Goal: Information Seeking & Learning: Learn about a topic

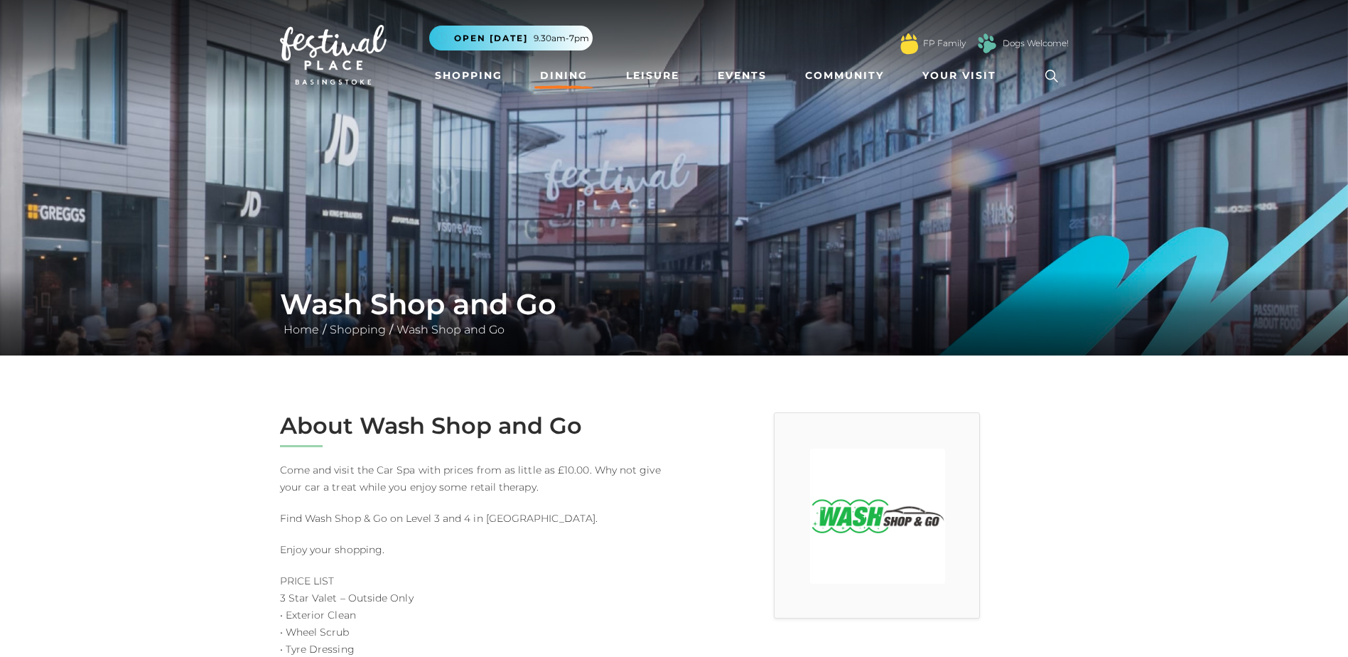
click at [559, 80] on link "Dining" at bounding box center [563, 76] width 59 height 26
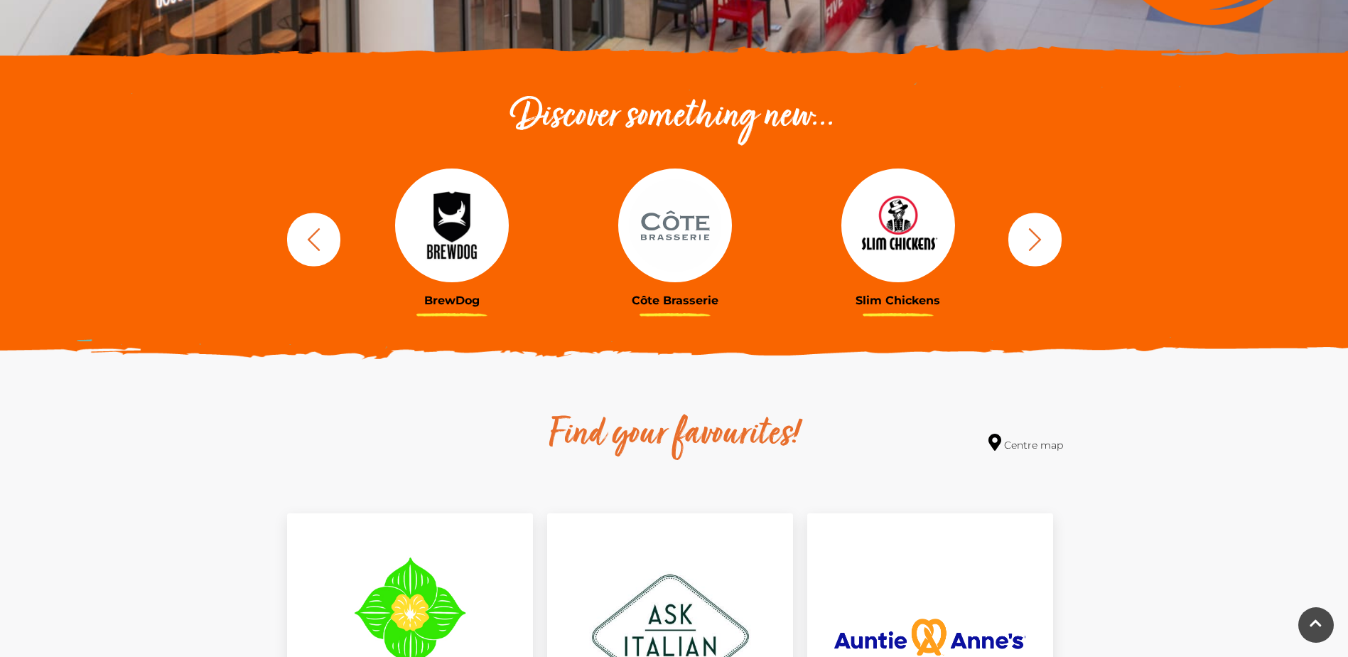
scroll to position [426, 0]
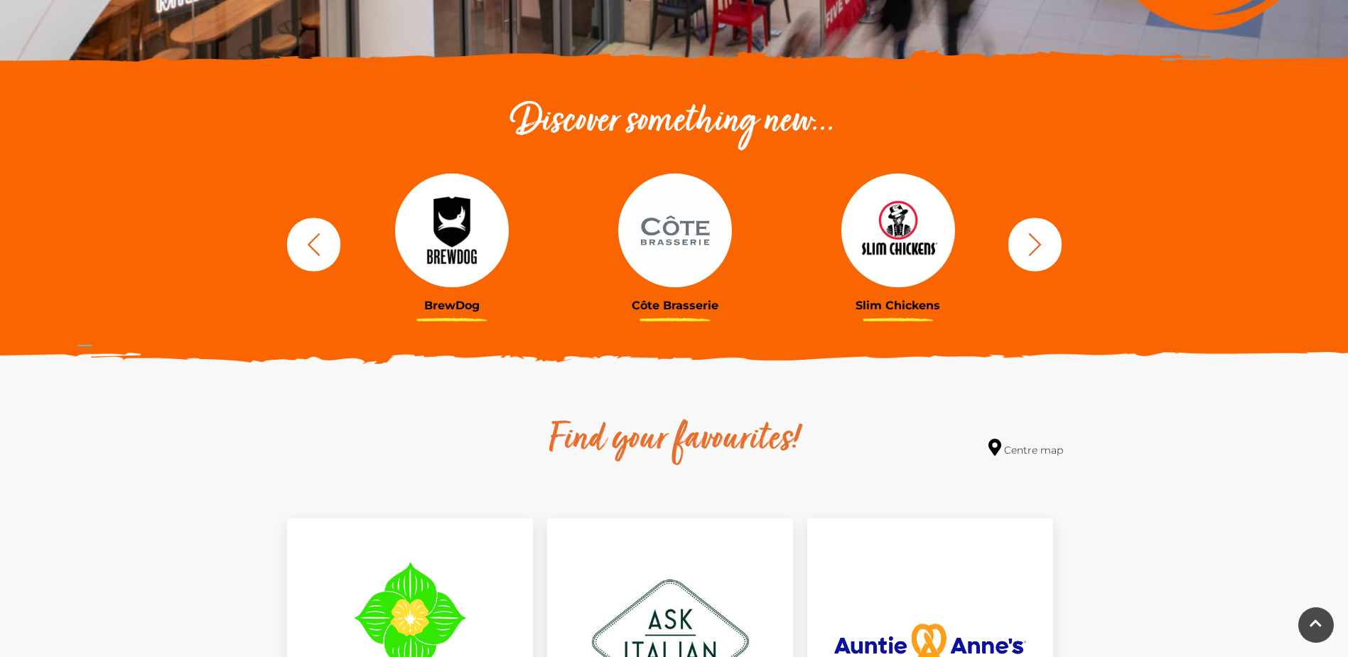
click at [330, 256] on button "button" at bounding box center [313, 243] width 53 height 53
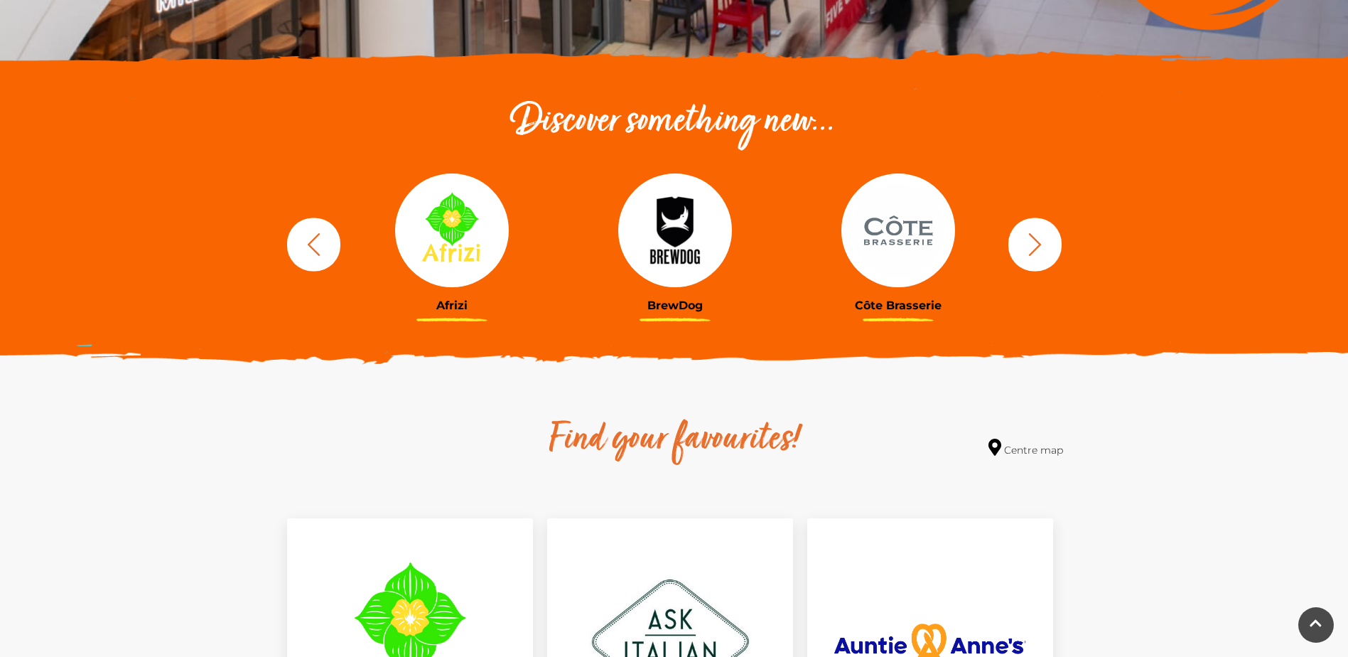
click at [331, 254] on button "button" at bounding box center [313, 243] width 53 height 53
click at [333, 254] on button "button" at bounding box center [313, 243] width 53 height 53
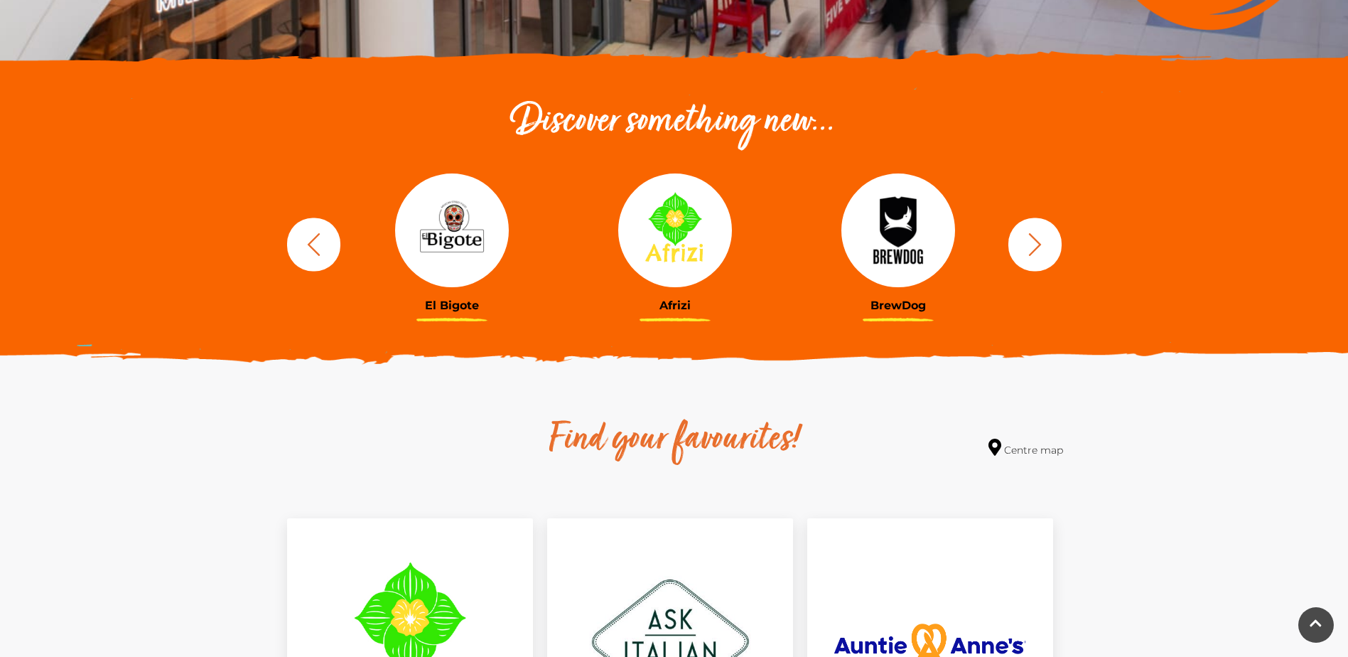
click at [456, 251] on img at bounding box center [452, 230] width 114 height 114
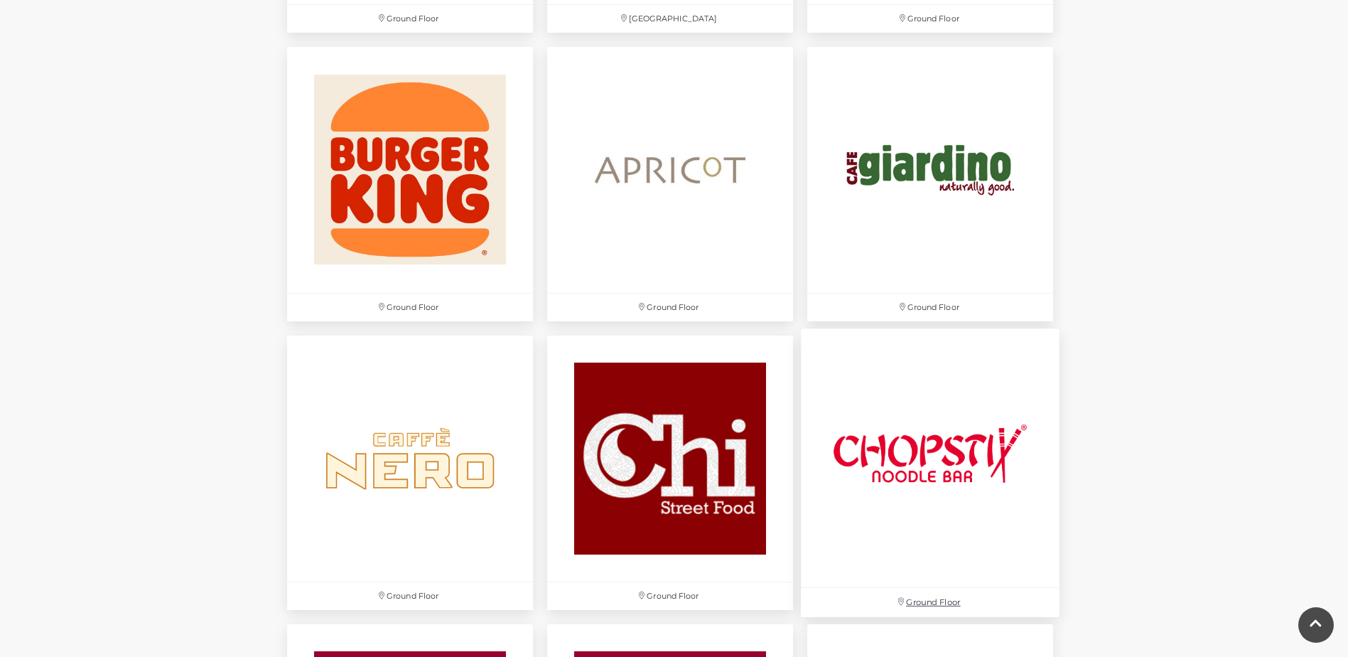
scroll to position [1634, 0]
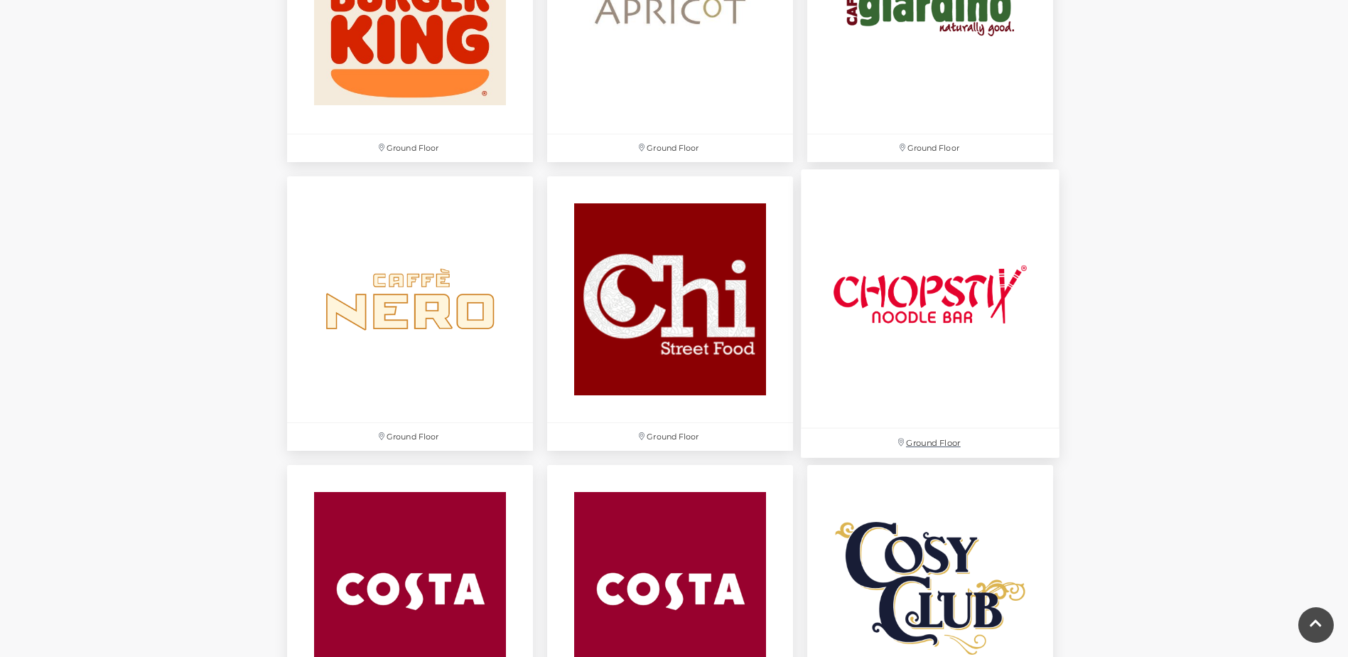
click at [911, 283] on img at bounding box center [930, 298] width 259 height 259
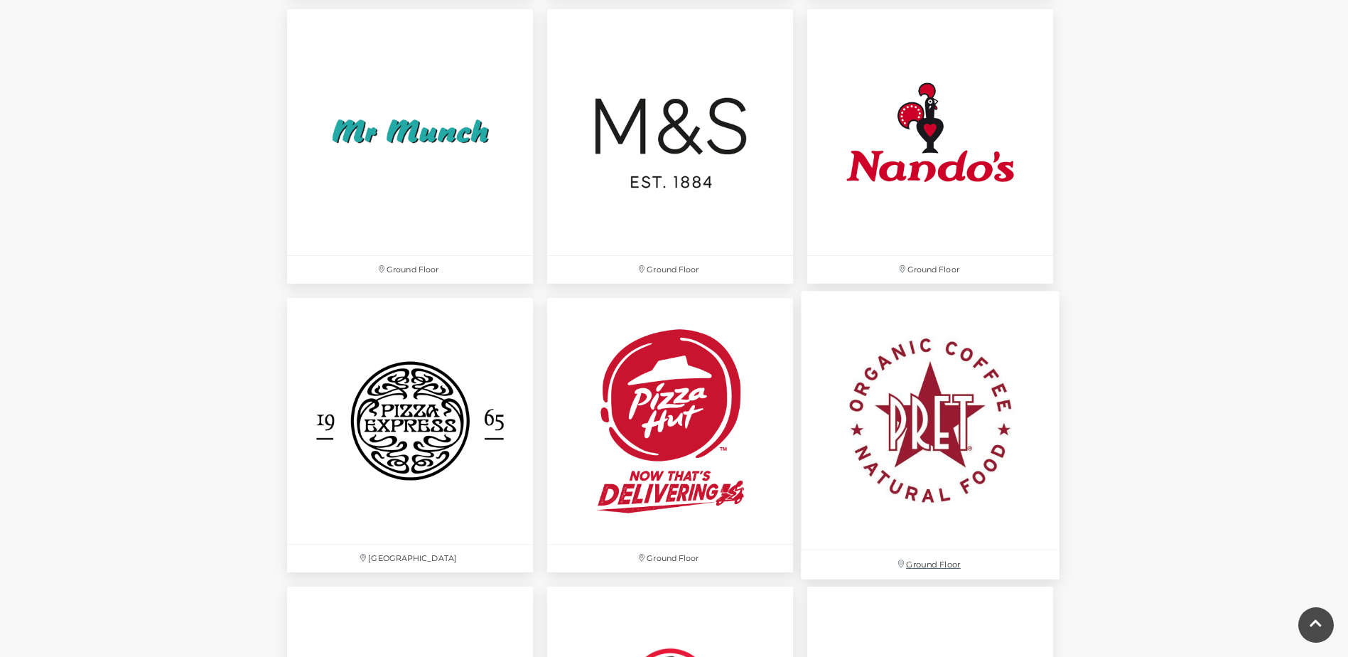
scroll to position [3553, 0]
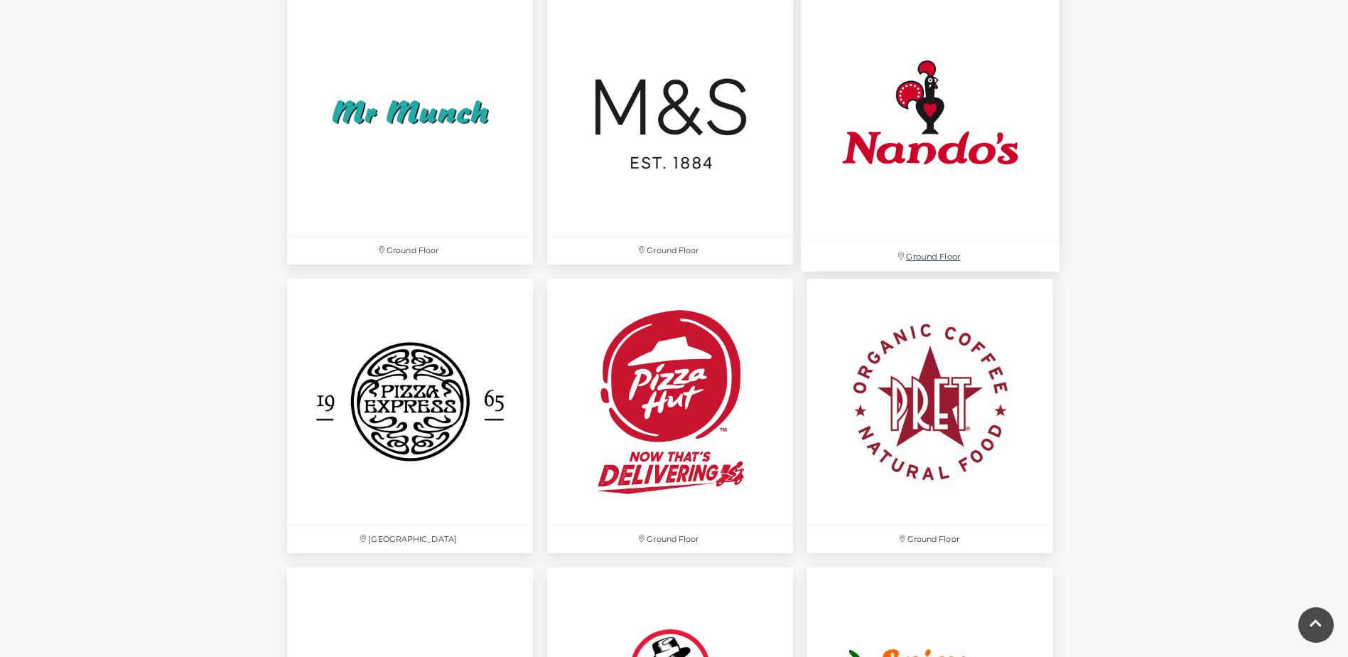
click at [971, 126] on img at bounding box center [930, 112] width 259 height 259
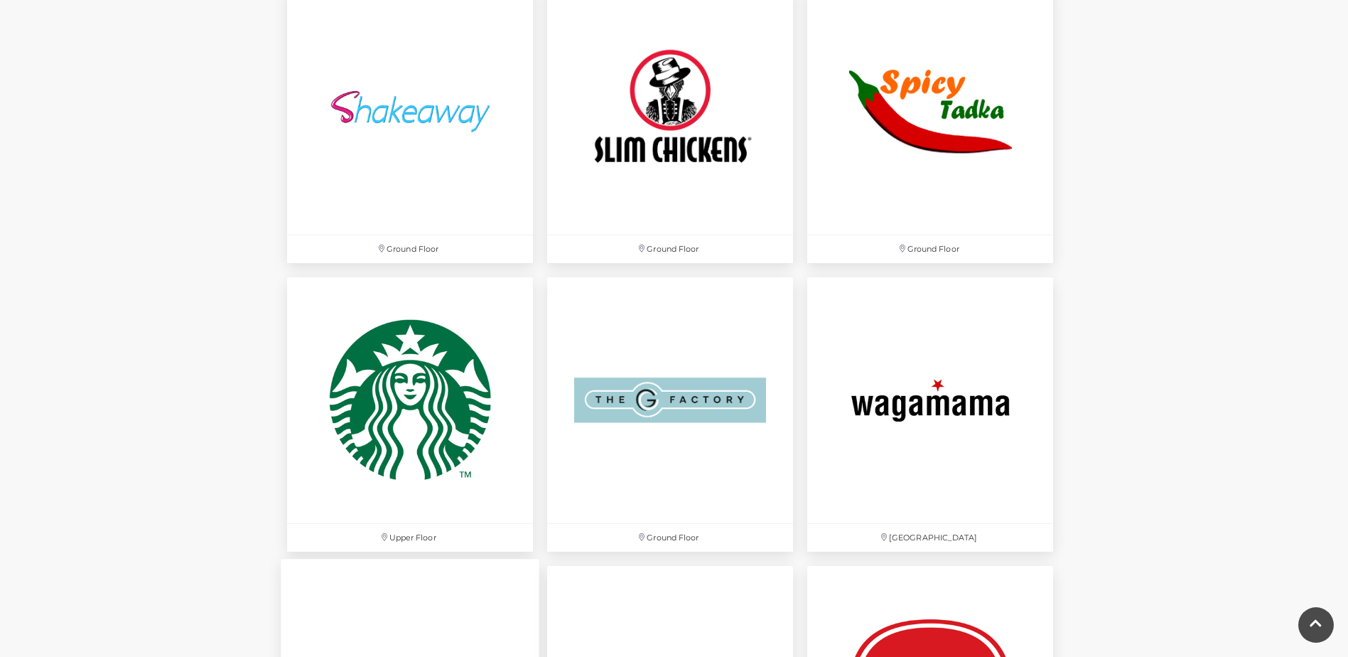
scroll to position [4334, 0]
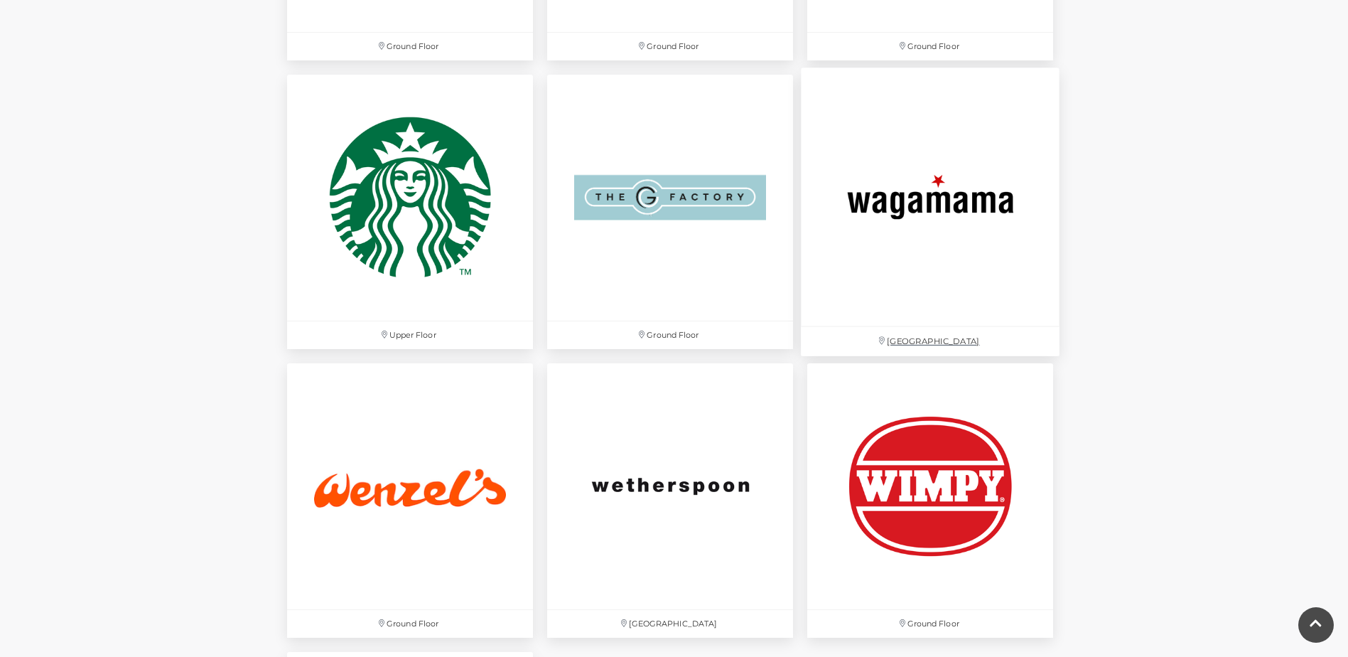
click at [909, 223] on img at bounding box center [930, 197] width 259 height 259
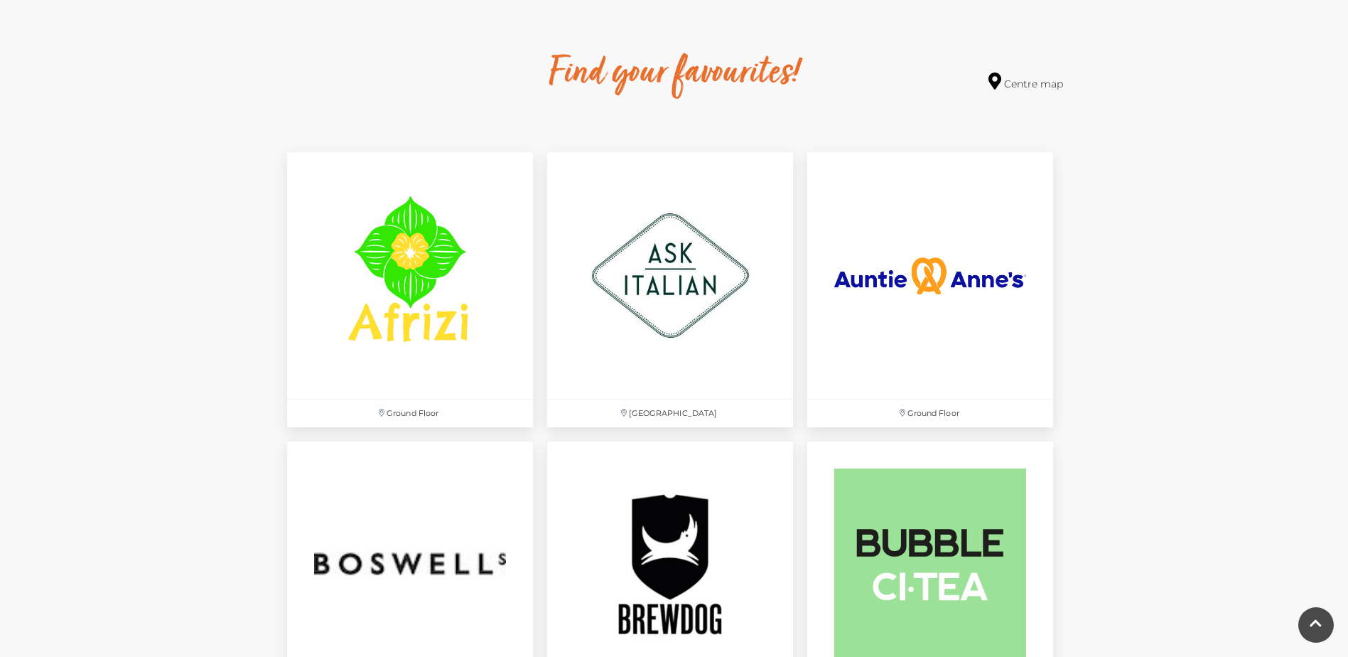
scroll to position [782, 0]
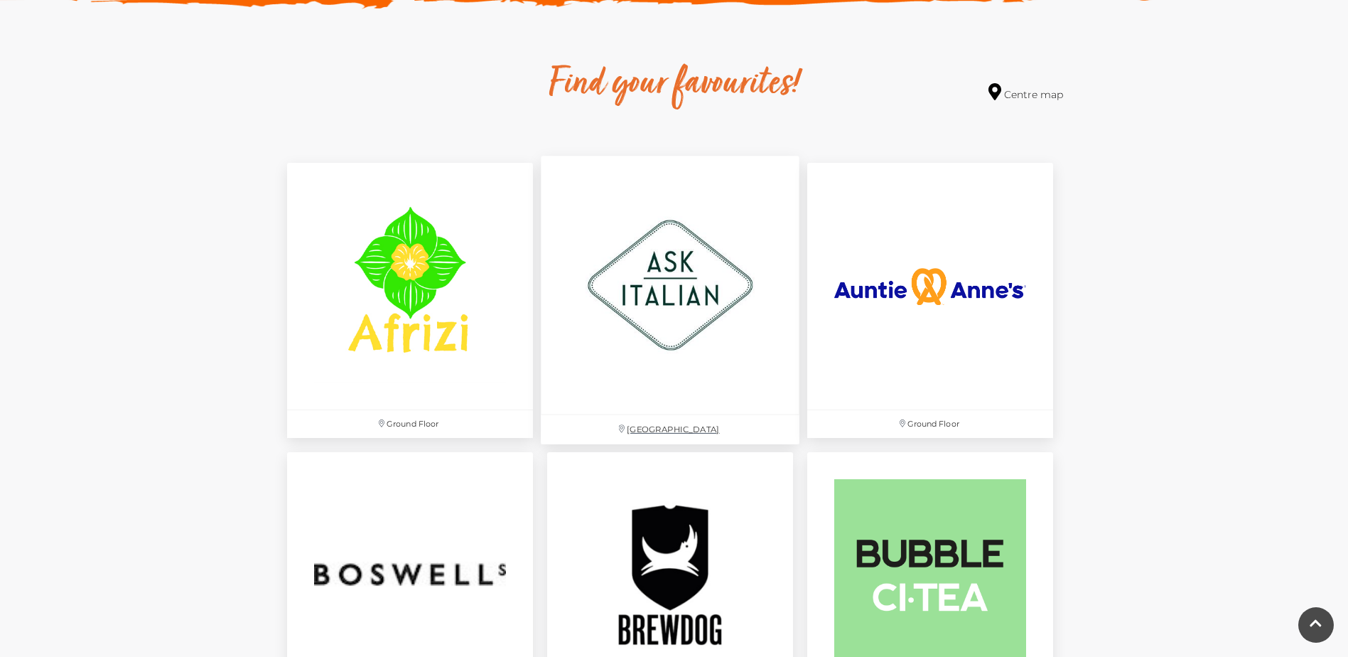
click at [644, 278] on img at bounding box center [670, 285] width 259 height 259
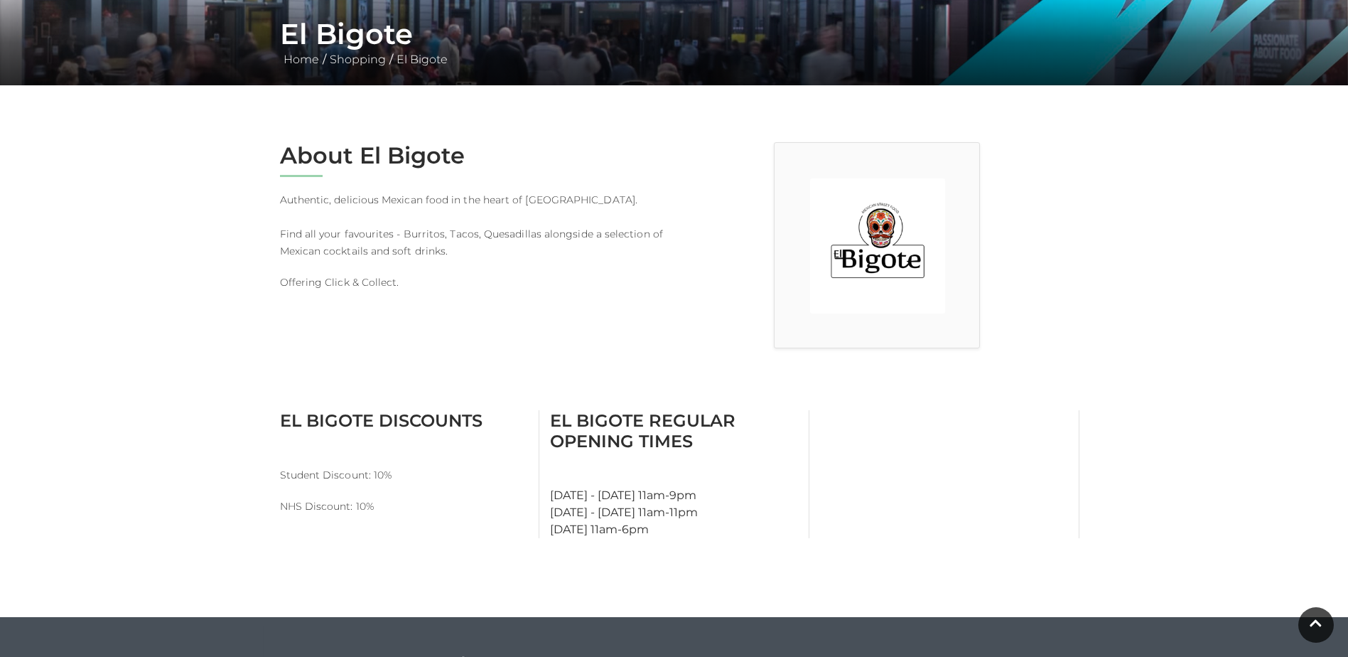
scroll to position [284, 0]
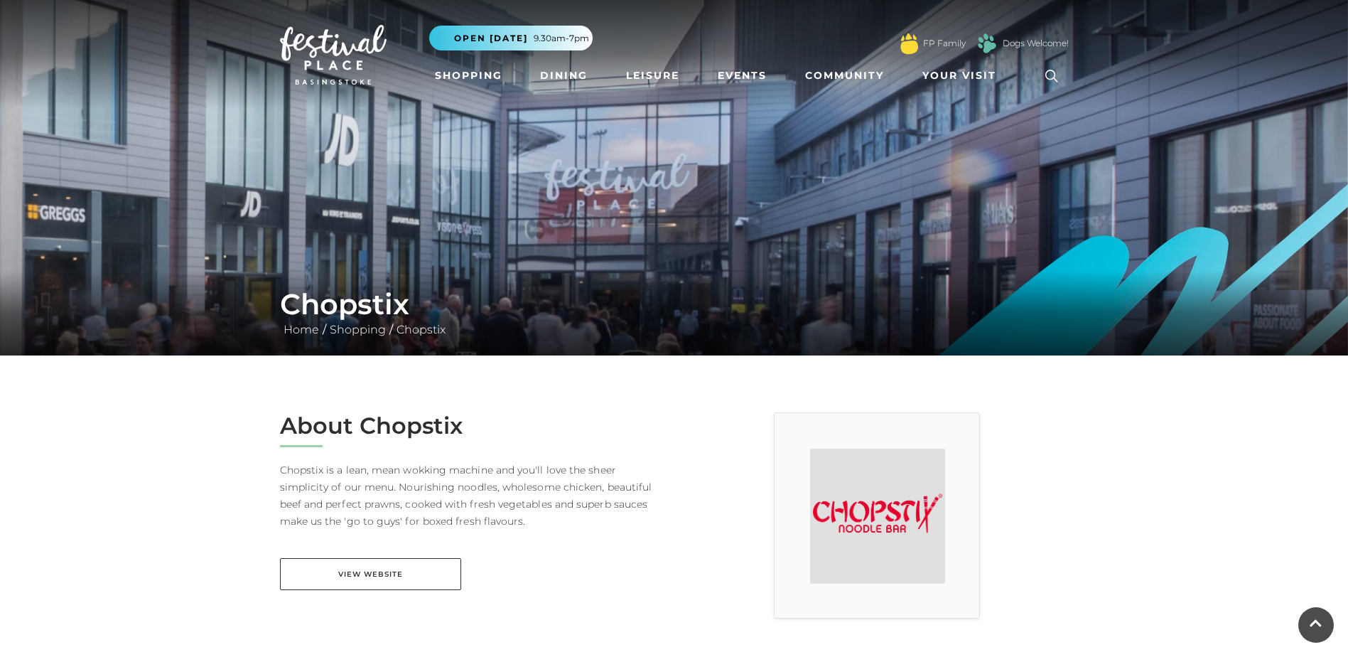
scroll to position [355, 0]
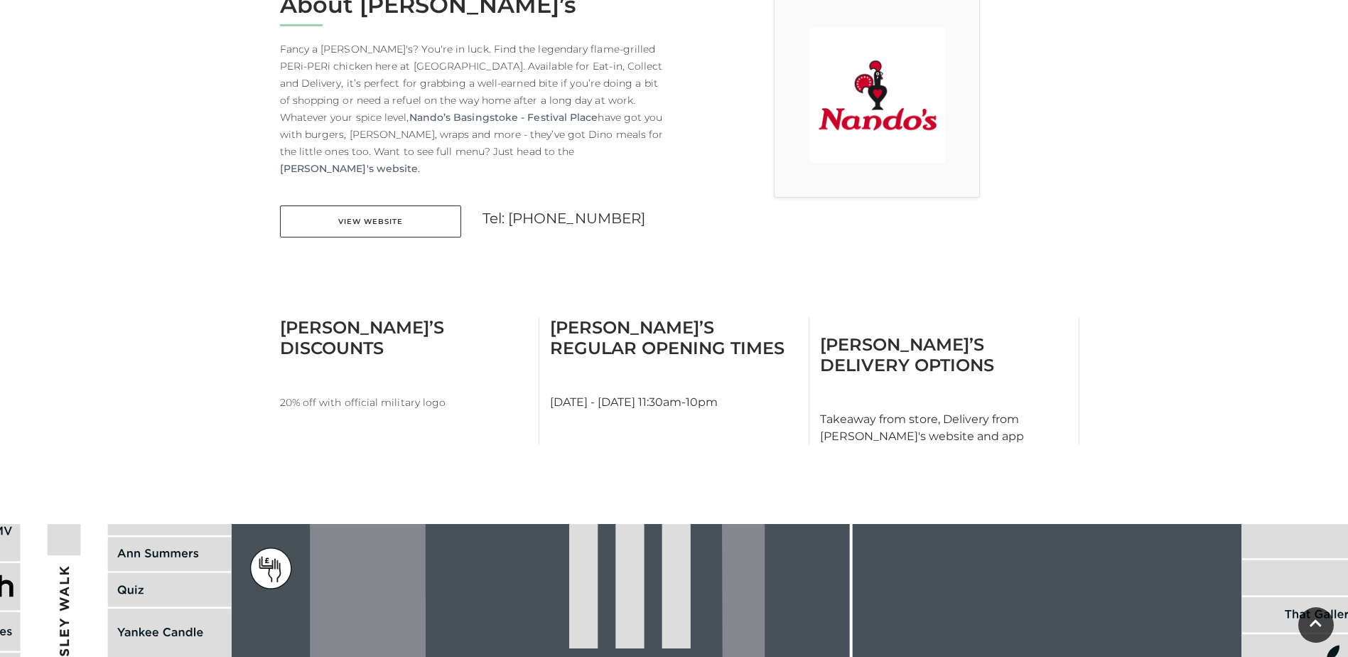
scroll to position [497, 0]
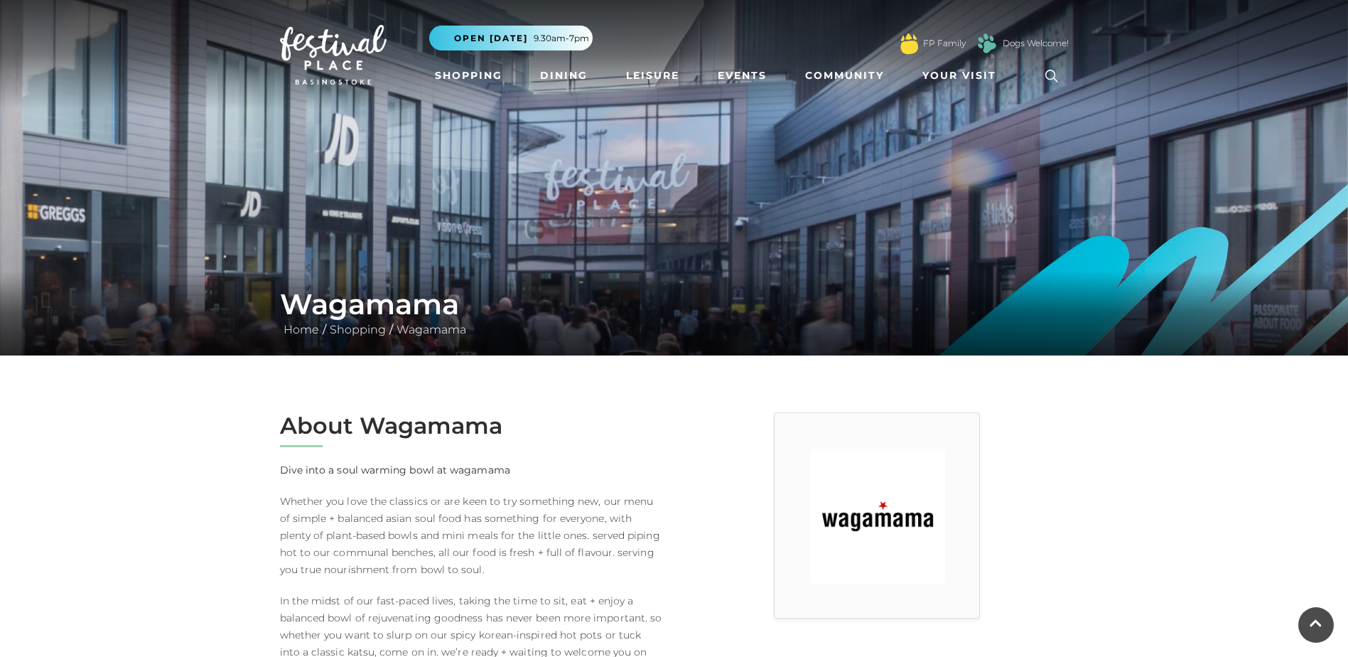
scroll to position [568, 0]
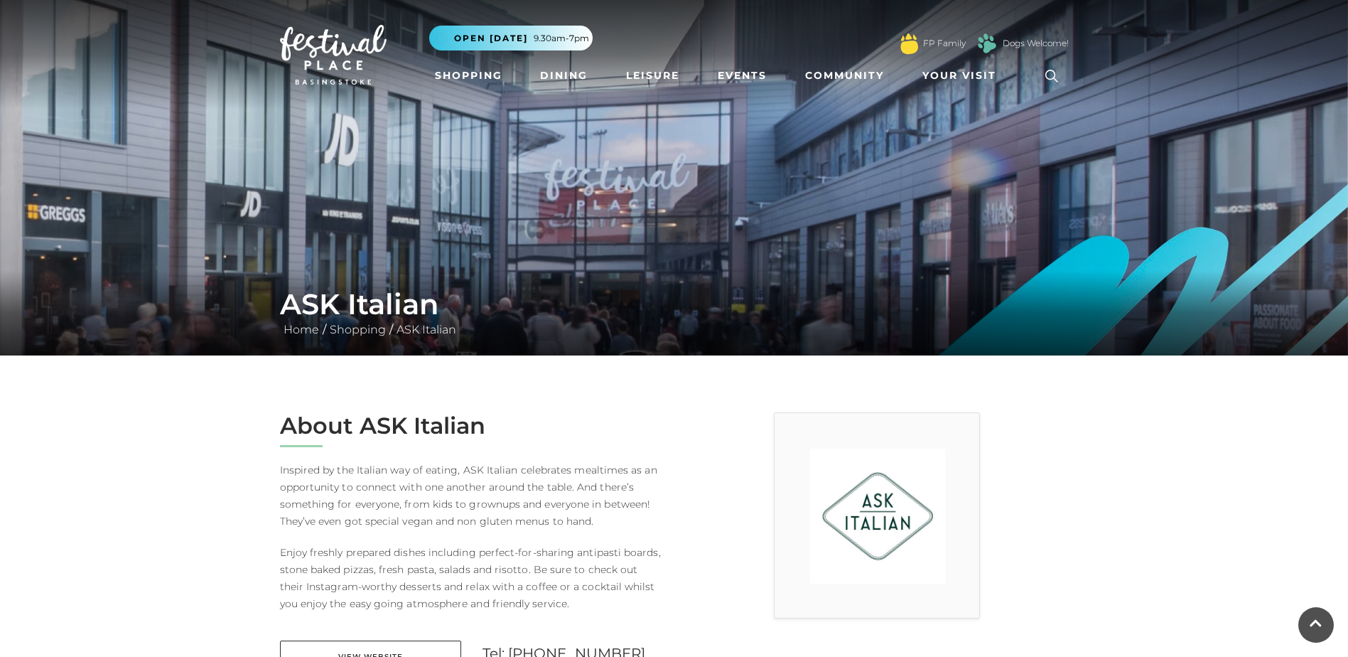
scroll to position [355, 0]
